Goal: Task Accomplishment & Management: Use online tool/utility

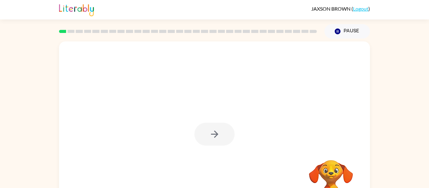
click at [217, 134] on div at bounding box center [214, 134] width 40 height 23
click at [217, 134] on icon "button" at bounding box center [214, 134] width 7 height 7
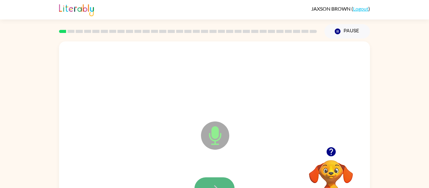
click at [215, 185] on icon "button" at bounding box center [214, 188] width 11 height 11
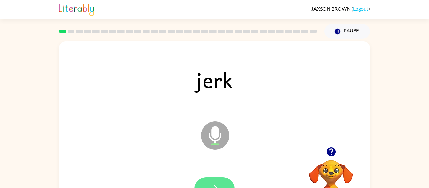
click at [224, 185] on button "button" at bounding box center [214, 188] width 40 height 23
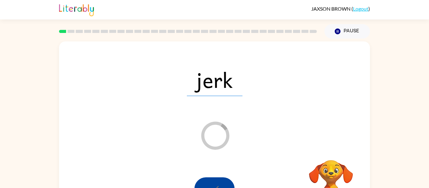
scroll to position [13, 0]
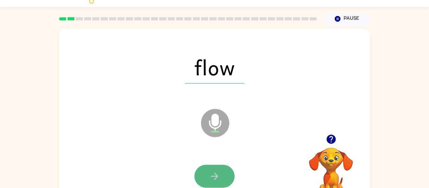
click at [219, 170] on button "button" at bounding box center [214, 176] width 40 height 23
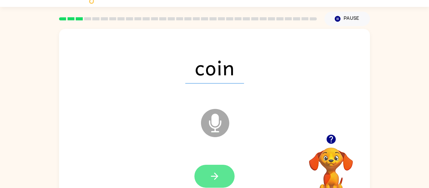
click at [220, 181] on button "button" at bounding box center [214, 176] width 40 height 23
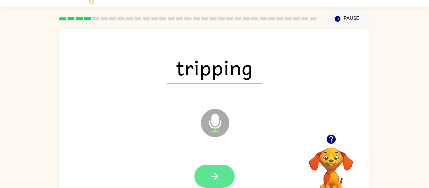
click at [207, 169] on button "button" at bounding box center [214, 176] width 40 height 23
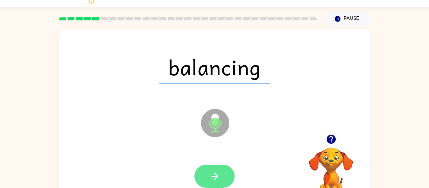
click at [206, 170] on button "button" at bounding box center [214, 176] width 40 height 23
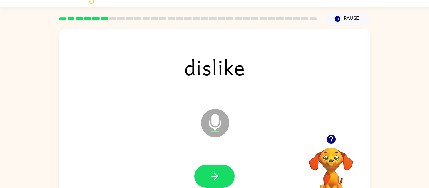
click at [206, 170] on button "button" at bounding box center [214, 176] width 40 height 23
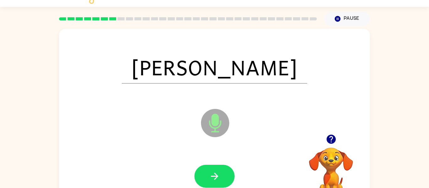
click at [206, 170] on button "button" at bounding box center [214, 176] width 40 height 23
click at [206, 170] on div at bounding box center [214, 176] width 40 height 23
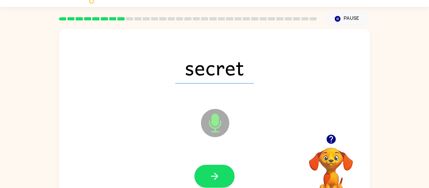
click at [206, 170] on button "button" at bounding box center [214, 176] width 40 height 23
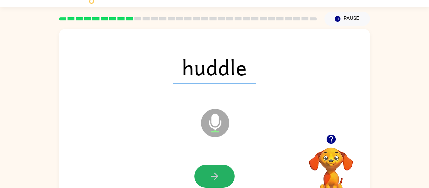
click at [206, 170] on button "button" at bounding box center [214, 176] width 40 height 23
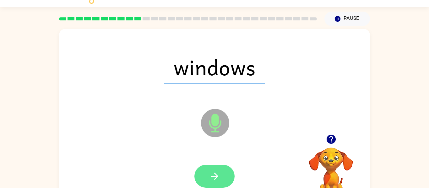
click at [207, 171] on button "button" at bounding box center [214, 176] width 40 height 23
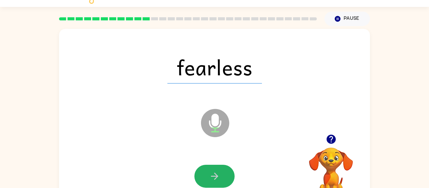
click at [207, 171] on button "button" at bounding box center [214, 176] width 40 height 23
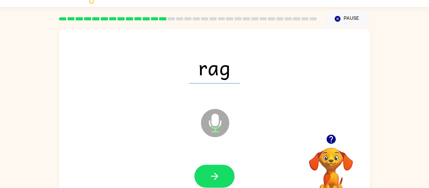
click at [207, 171] on button "button" at bounding box center [214, 176] width 40 height 23
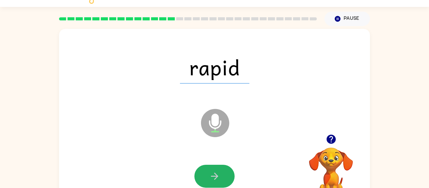
click at [207, 171] on button "button" at bounding box center [214, 176] width 40 height 23
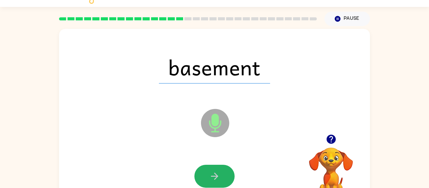
click at [207, 171] on button "button" at bounding box center [214, 176] width 40 height 23
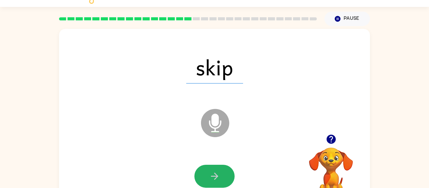
click at [207, 171] on button "button" at bounding box center [214, 176] width 40 height 23
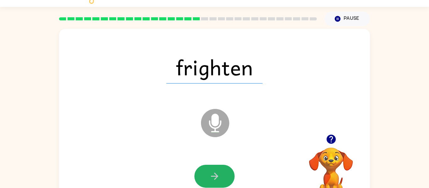
click at [207, 171] on button "button" at bounding box center [214, 176] width 40 height 23
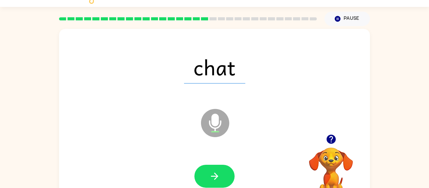
click at [207, 171] on button "button" at bounding box center [214, 176] width 40 height 23
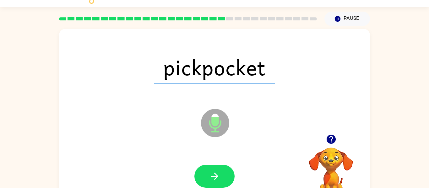
click at [207, 171] on button "button" at bounding box center [214, 176] width 40 height 23
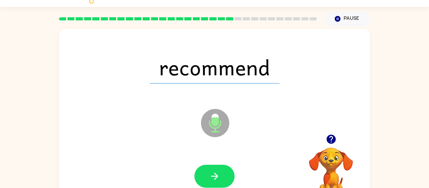
click at [207, 171] on button "button" at bounding box center [214, 176] width 40 height 23
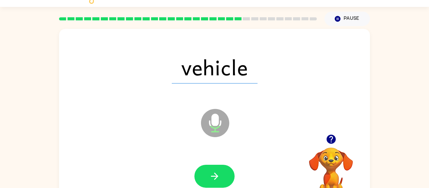
click at [207, 171] on button "button" at bounding box center [214, 176] width 40 height 23
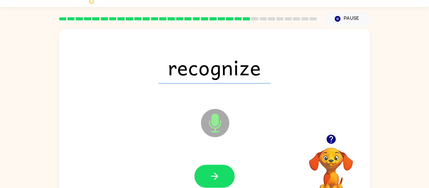
click at [207, 171] on button "button" at bounding box center [214, 176] width 40 height 23
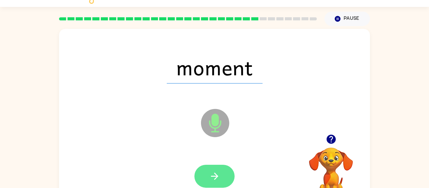
click at [207, 172] on button "button" at bounding box center [214, 176] width 40 height 23
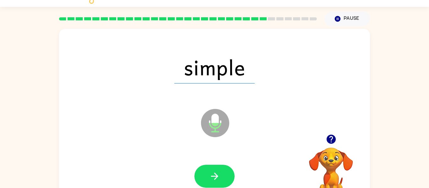
click at [207, 172] on button "button" at bounding box center [214, 176] width 40 height 23
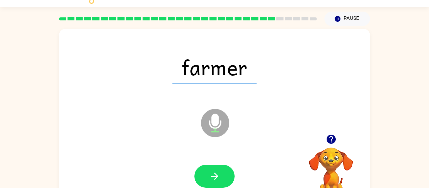
click at [207, 172] on button "button" at bounding box center [214, 176] width 40 height 23
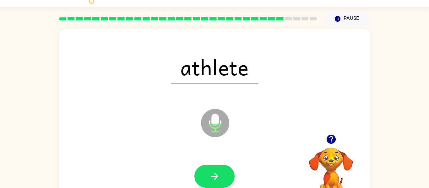
click at [207, 172] on button "button" at bounding box center [214, 176] width 40 height 23
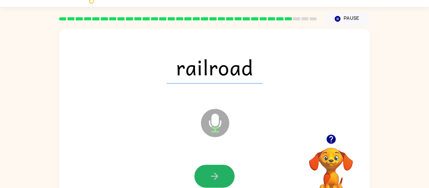
click at [207, 172] on button "button" at bounding box center [214, 176] width 40 height 23
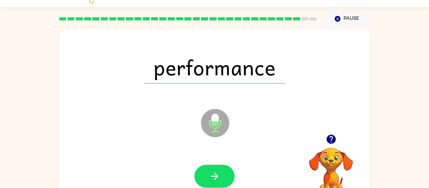
click at [207, 172] on button "button" at bounding box center [214, 176] width 40 height 23
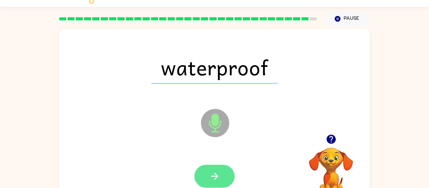
click at [202, 176] on button "button" at bounding box center [214, 176] width 40 height 23
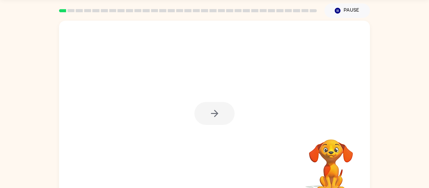
scroll to position [20, 0]
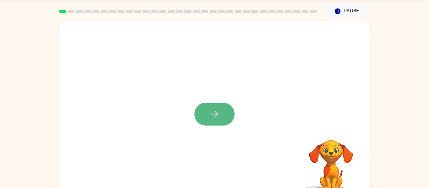
click at [212, 118] on icon "button" at bounding box center [214, 114] width 11 height 11
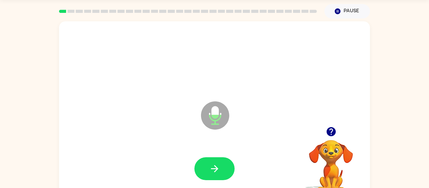
click at [212, 118] on icon at bounding box center [215, 115] width 28 height 28
click at [213, 164] on icon "button" at bounding box center [214, 168] width 11 height 11
click at [216, 174] on button "button" at bounding box center [214, 168] width 40 height 23
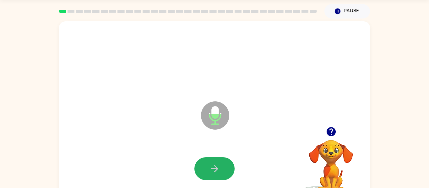
click at [216, 174] on button "button" at bounding box center [214, 168] width 40 height 23
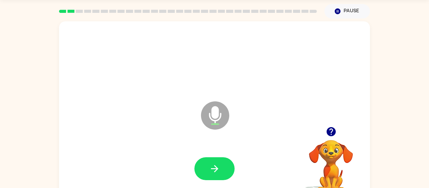
click at [216, 174] on button "button" at bounding box center [214, 168] width 40 height 23
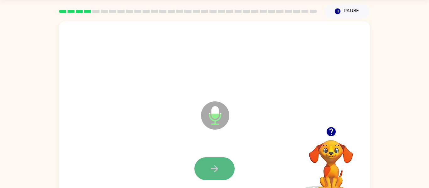
click at [216, 175] on button "button" at bounding box center [214, 168] width 40 height 23
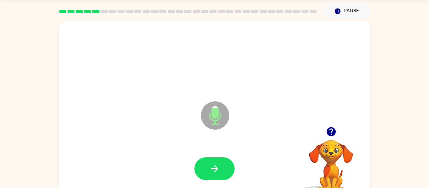
click at [216, 175] on button "button" at bounding box center [214, 168] width 40 height 23
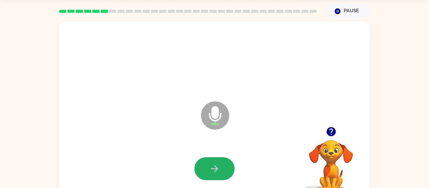
click at [216, 175] on button "button" at bounding box center [214, 168] width 40 height 23
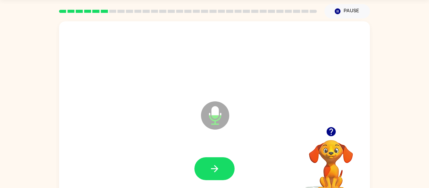
click at [216, 175] on button "button" at bounding box center [214, 168] width 40 height 23
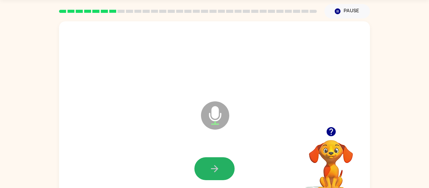
click at [210, 169] on icon "button" at bounding box center [214, 168] width 11 height 11
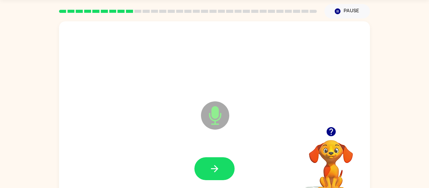
click at [210, 169] on icon "button" at bounding box center [214, 168] width 11 height 11
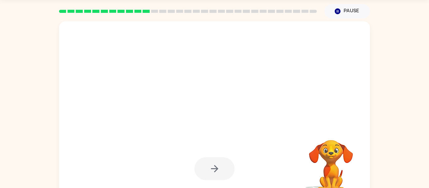
click at [210, 169] on div at bounding box center [214, 168] width 40 height 23
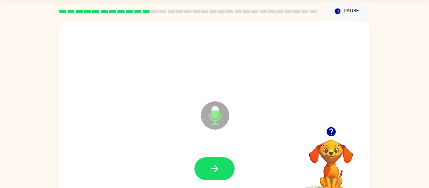
click at [210, 169] on icon "button" at bounding box center [214, 168] width 11 height 11
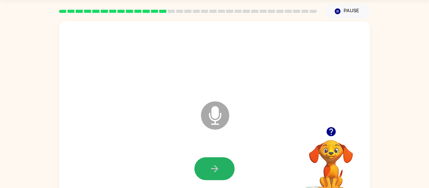
click at [210, 169] on icon "button" at bounding box center [214, 168] width 11 height 11
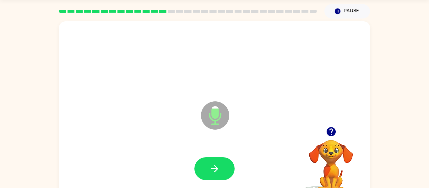
click at [210, 169] on icon "button" at bounding box center [214, 168] width 11 height 11
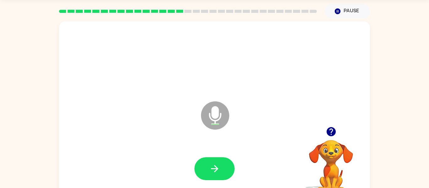
click at [210, 169] on icon "button" at bounding box center [214, 168] width 11 height 11
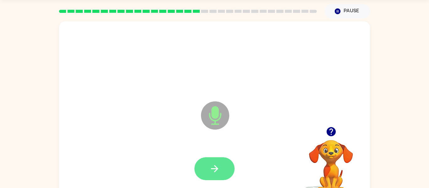
click at [210, 169] on icon "button" at bounding box center [214, 168] width 11 height 11
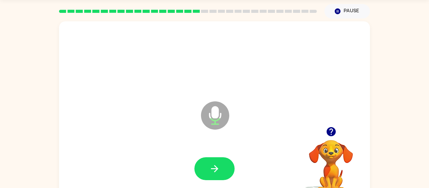
click at [210, 169] on icon "button" at bounding box center [214, 168] width 11 height 11
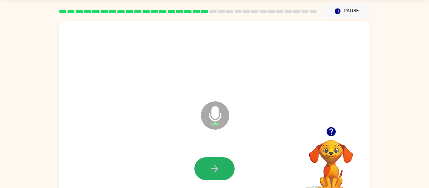
click at [210, 169] on icon "button" at bounding box center [214, 168] width 11 height 11
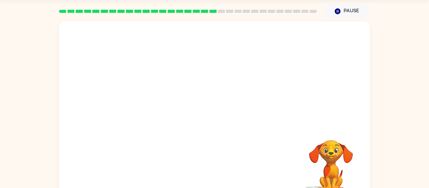
click at [190, 161] on div "Your browser must support playing .mp4 files to use Literably. Please try using…" at bounding box center [214, 110] width 311 height 179
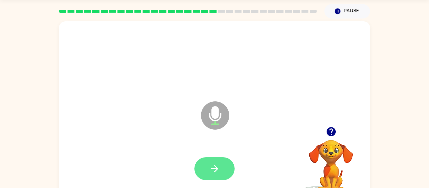
click at [209, 169] on icon "button" at bounding box center [214, 168] width 11 height 11
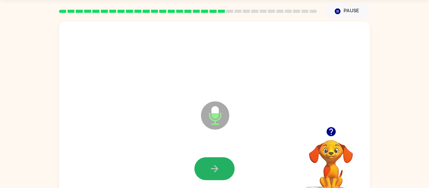
click at [209, 169] on icon "button" at bounding box center [214, 168] width 11 height 11
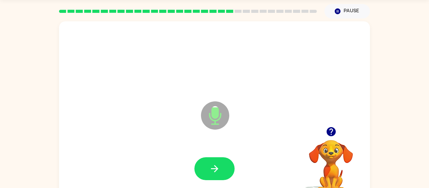
click at [209, 169] on icon "button" at bounding box center [214, 168] width 11 height 11
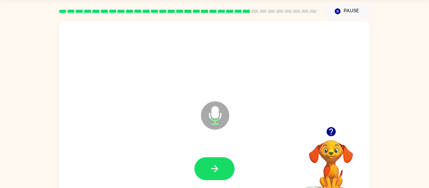
click at [209, 169] on icon "button" at bounding box center [214, 168] width 11 height 11
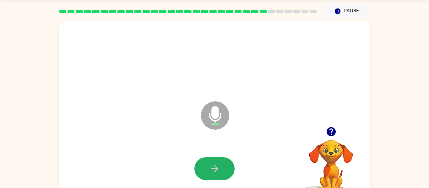
click at [209, 169] on icon "button" at bounding box center [214, 168] width 11 height 11
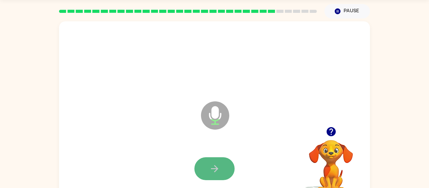
click at [210, 174] on icon "button" at bounding box center [214, 168] width 11 height 11
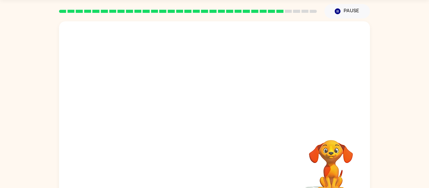
click at [210, 174] on div at bounding box center [214, 168] width 298 height 51
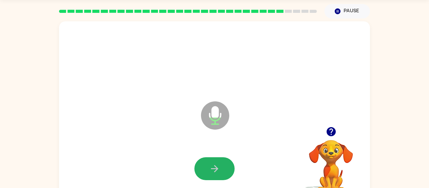
click at [210, 174] on icon "button" at bounding box center [214, 168] width 11 height 11
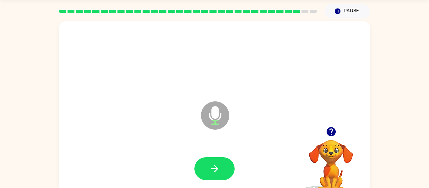
click at [210, 174] on icon "button" at bounding box center [214, 168] width 11 height 11
click at [330, 127] on icon "button" at bounding box center [330, 131] width 9 height 9
